Goal: Download file/media

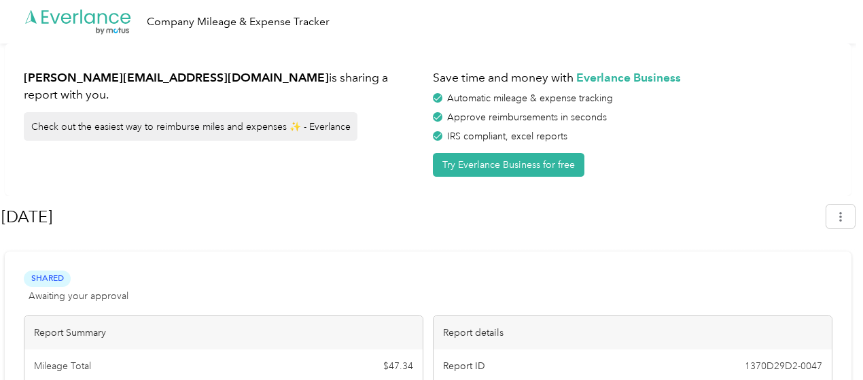
click at [840, 229] on span at bounding box center [840, 220] width 29 height 19
click at [812, 275] on li "Download" at bounding box center [809, 280] width 94 height 24
click at [793, 268] on li "Download" at bounding box center [809, 280] width 94 height 24
click at [791, 273] on span "Download" at bounding box center [808, 280] width 45 height 14
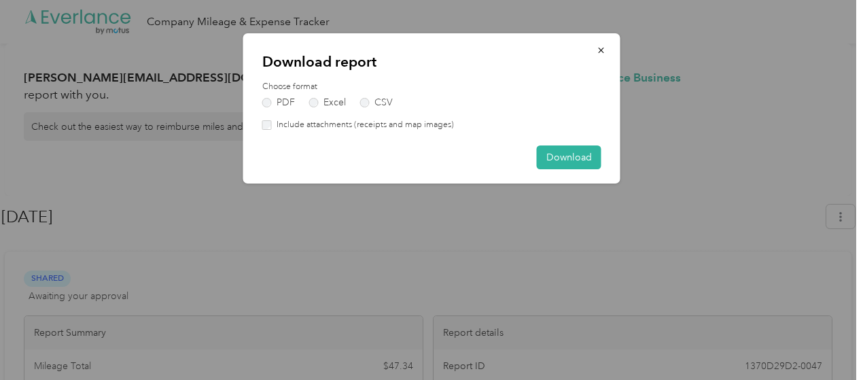
click at [309, 127] on label "Include attachments (receipts and map images)" at bounding box center [363, 125] width 182 height 12
click at [559, 151] on button "Download" at bounding box center [569, 157] width 65 height 24
